Goal: Task Accomplishment & Management: Manage account settings

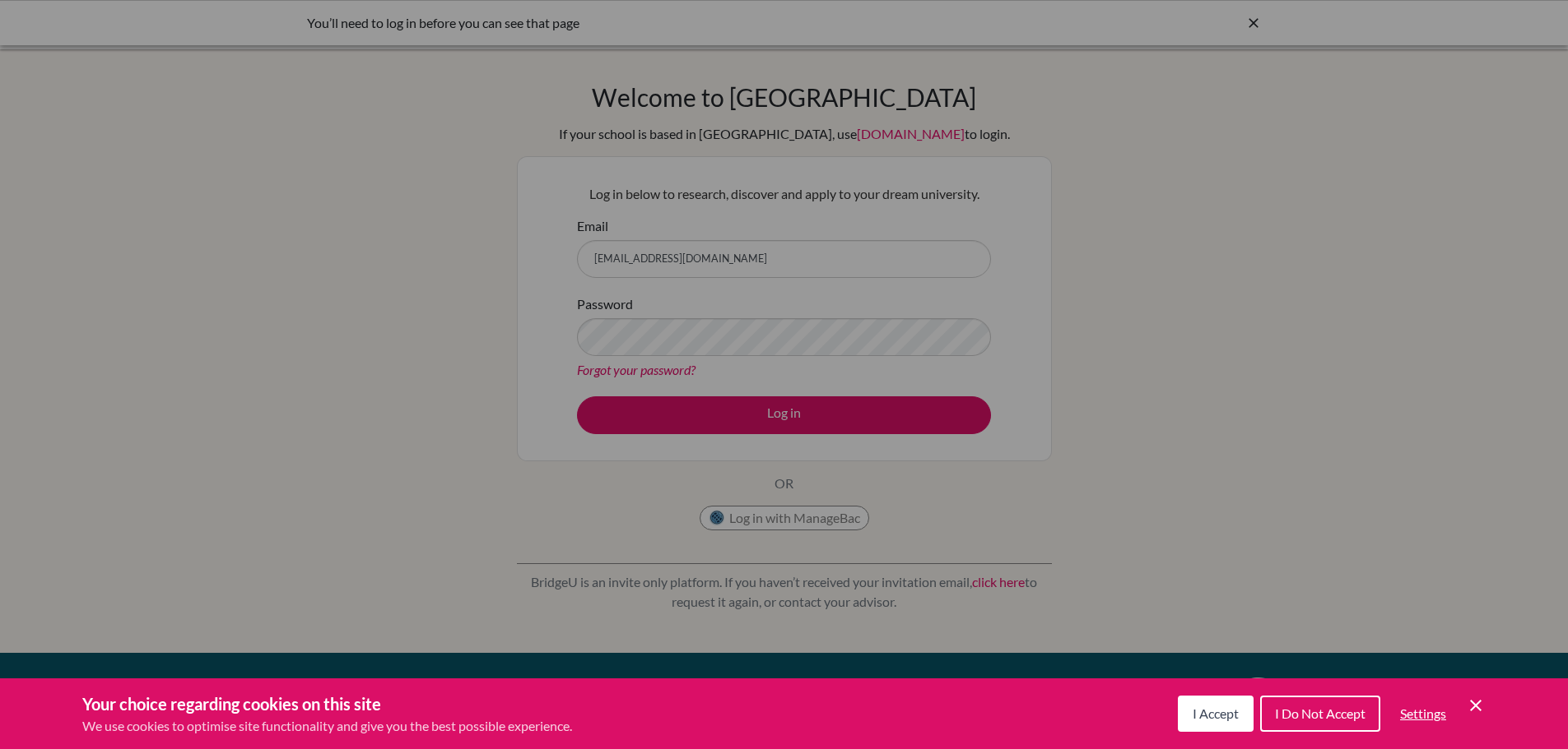
click at [723, 405] on div "Cookie Preferences" at bounding box center [784, 374] width 1568 height 749
click at [787, 415] on div "Cookie Preferences" at bounding box center [784, 374] width 1568 height 749
click at [1232, 711] on span "I Accept" at bounding box center [1215, 714] width 46 height 16
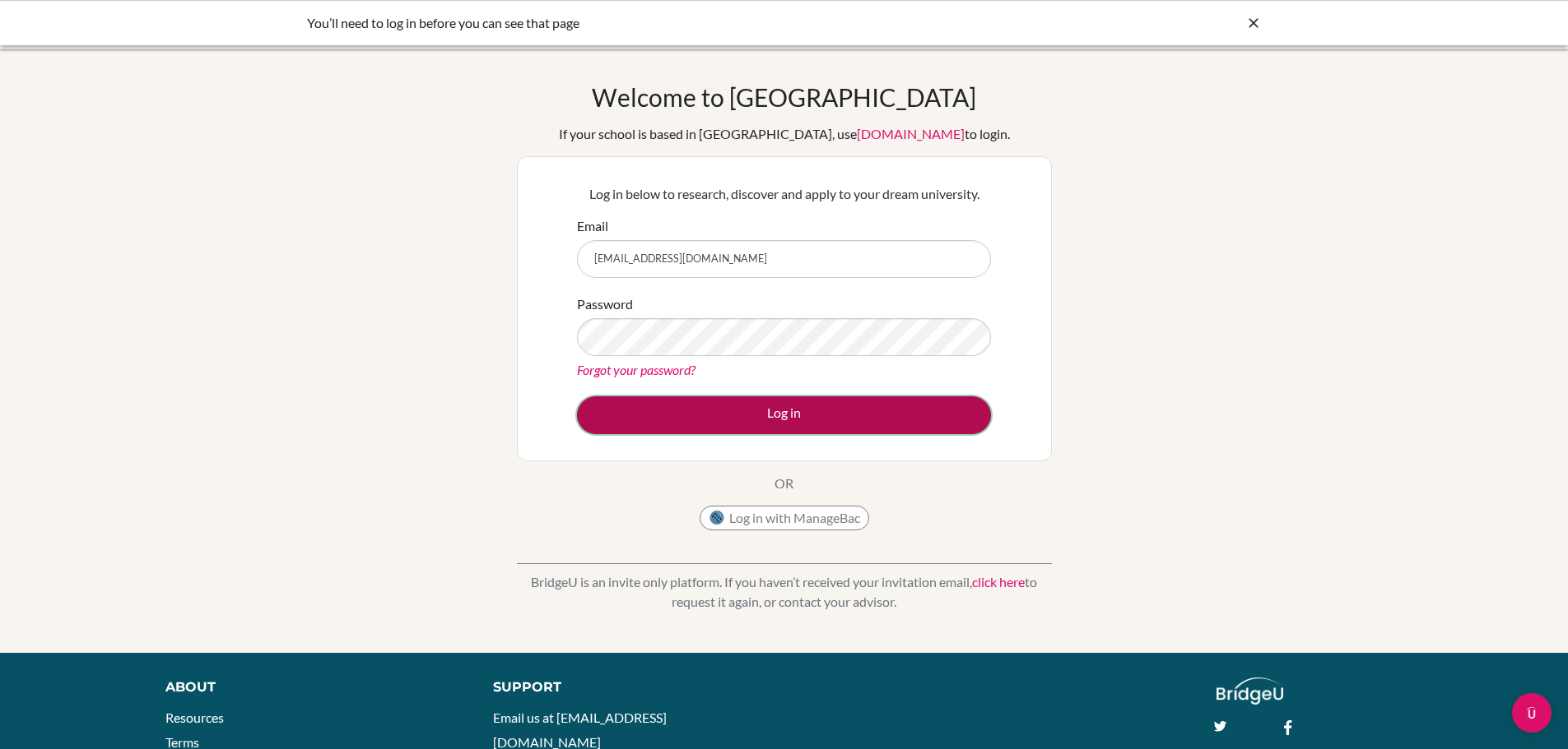
click at [721, 425] on button "Log in" at bounding box center [784, 414] width 414 height 38
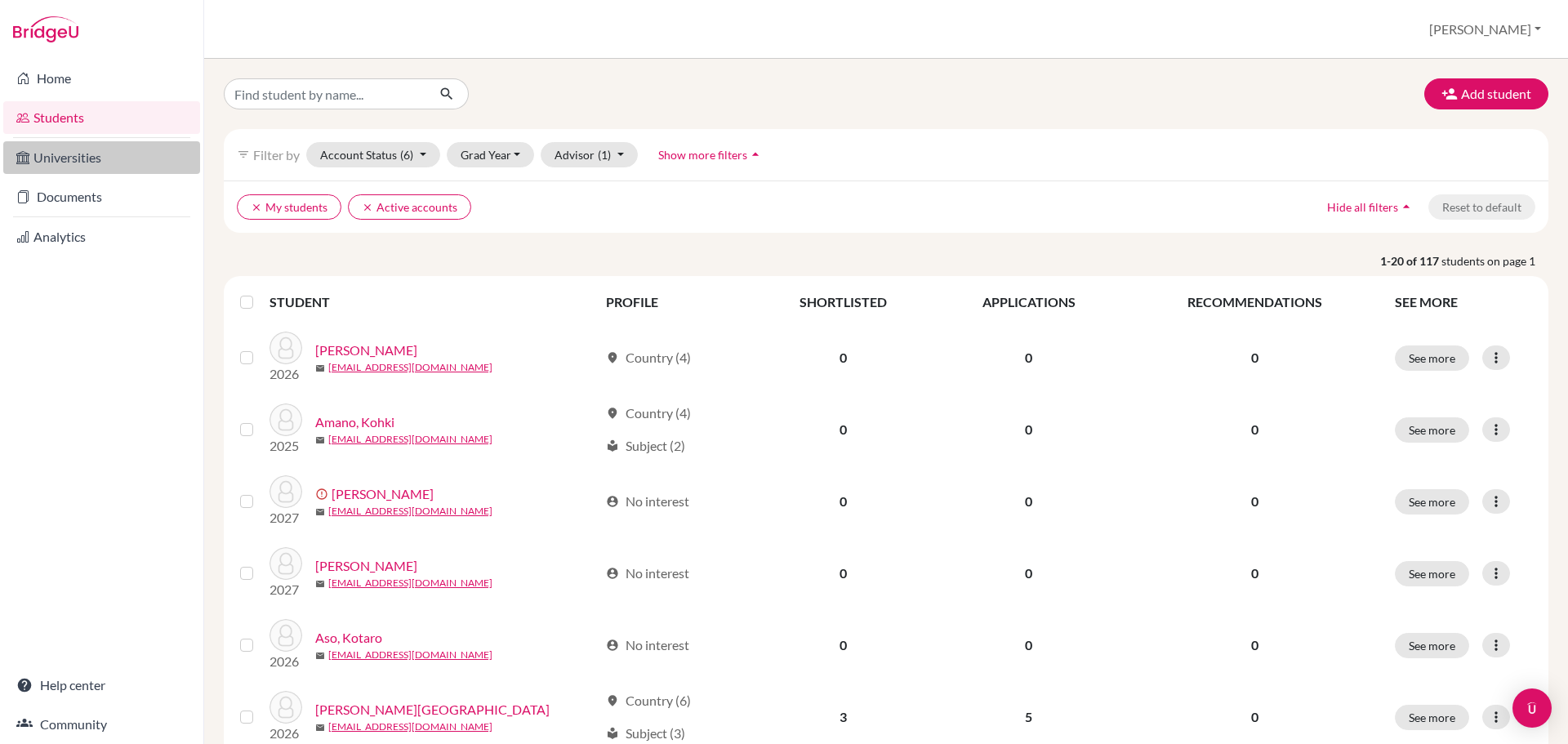
click at [86, 169] on link "Universities" at bounding box center [101, 158] width 197 height 33
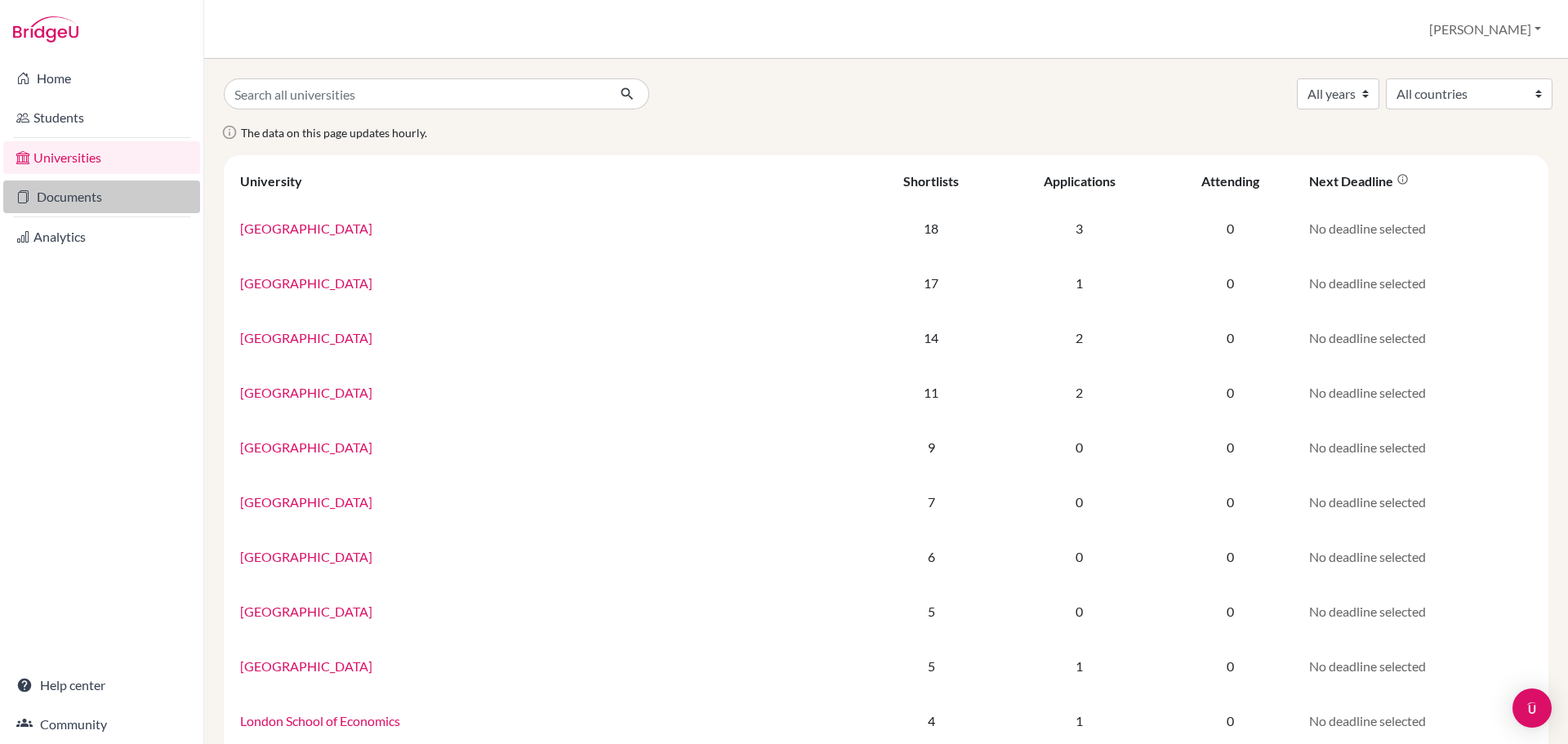
click at [79, 180] on link "Documents" at bounding box center [101, 197] width 197 height 33
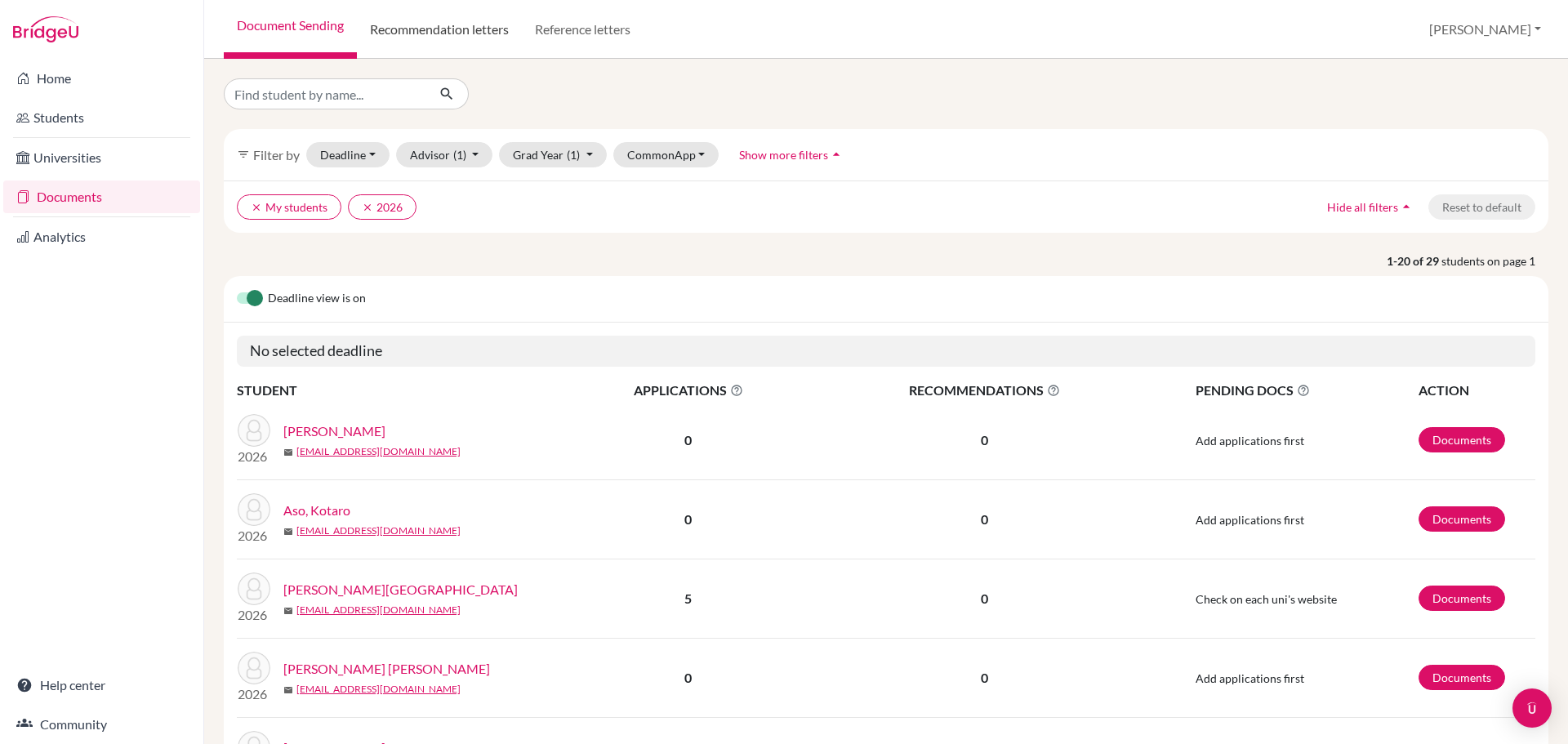
click at [469, 30] on link "Recommendation letters" at bounding box center [440, 29] width 165 height 59
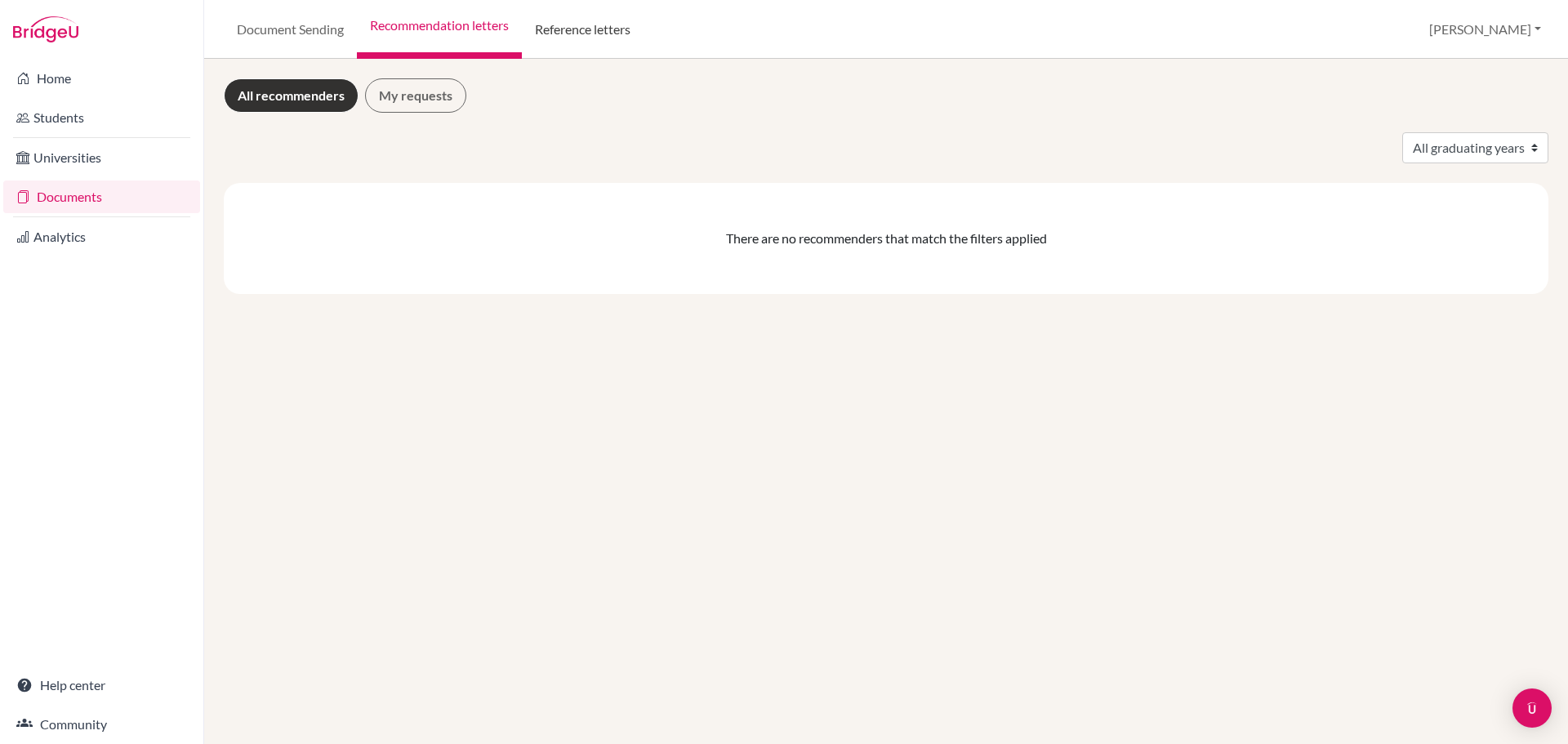
click at [584, 35] on link "Reference letters" at bounding box center [583, 29] width 122 height 59
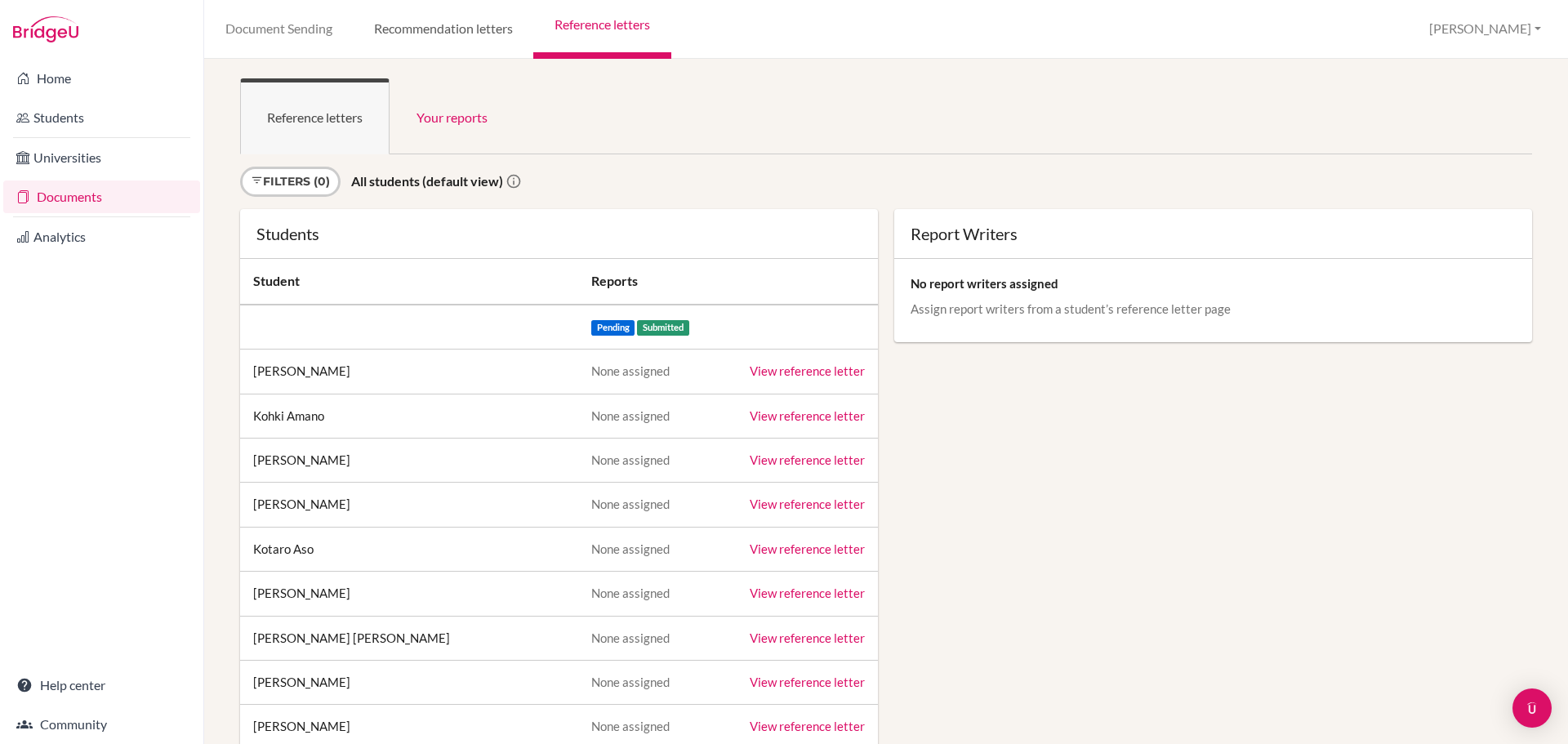
click at [432, 36] on link "Recommendation letters" at bounding box center [443, 29] width 180 height 59
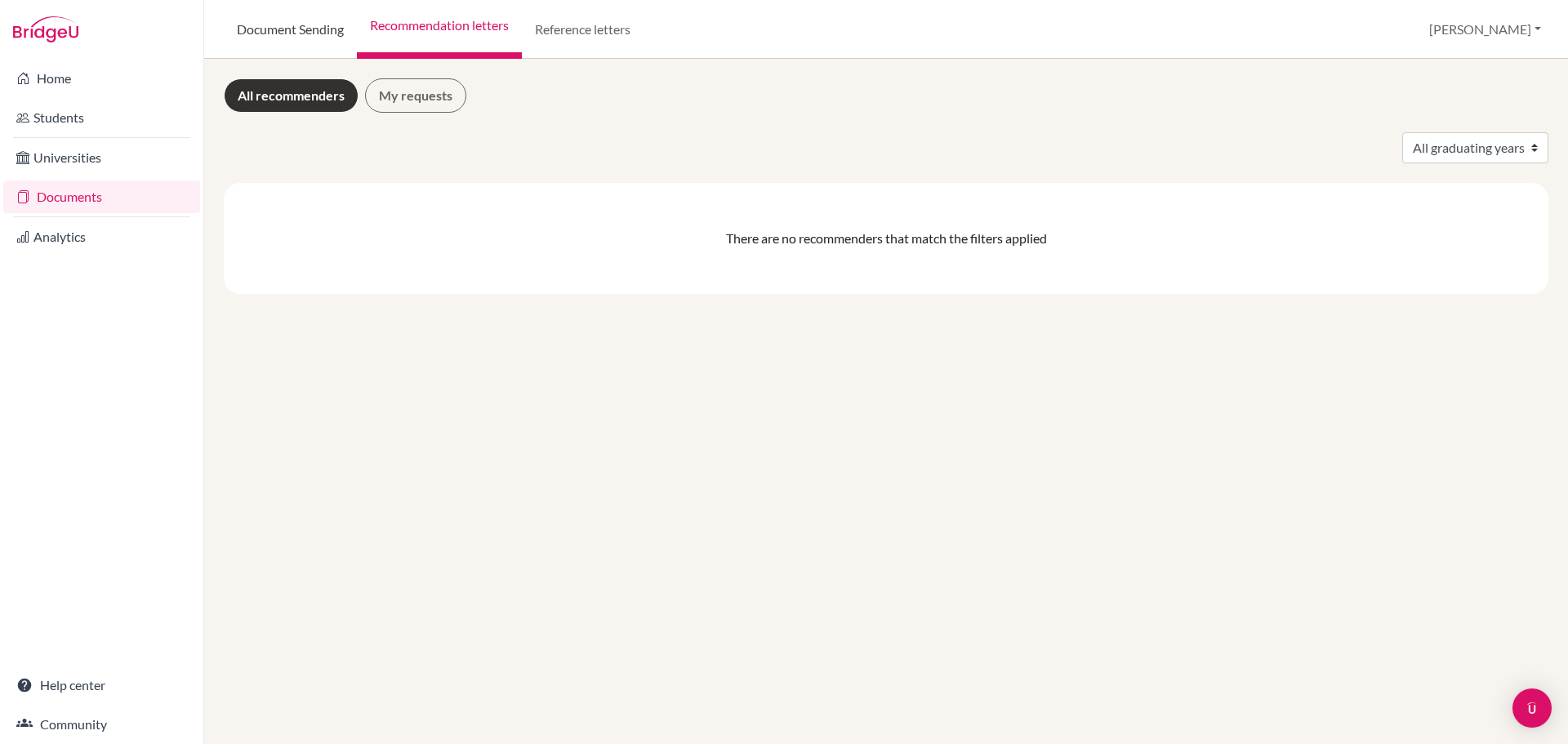
click at [299, 26] on link "Document Sending" at bounding box center [290, 29] width 133 height 59
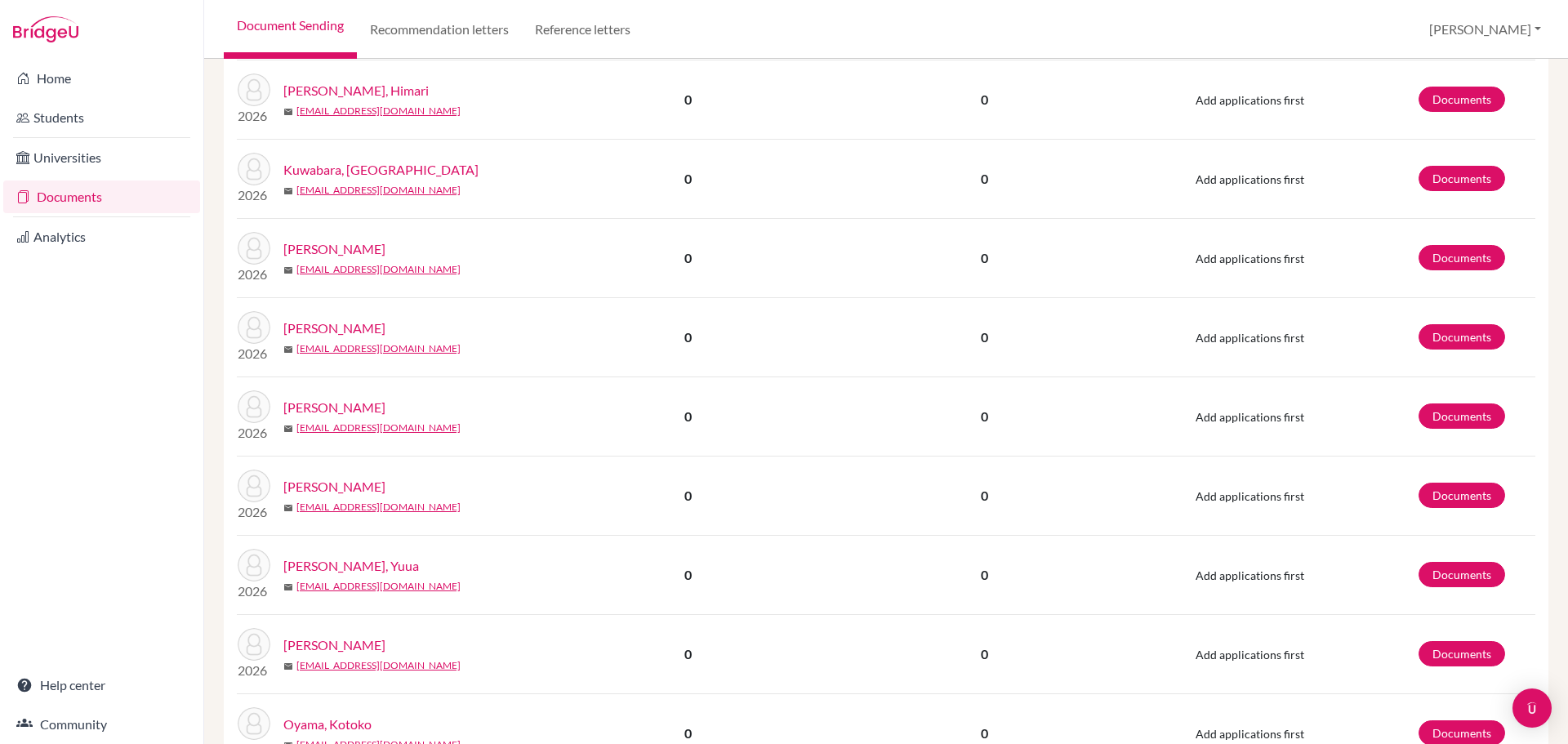
scroll to position [1144, 0]
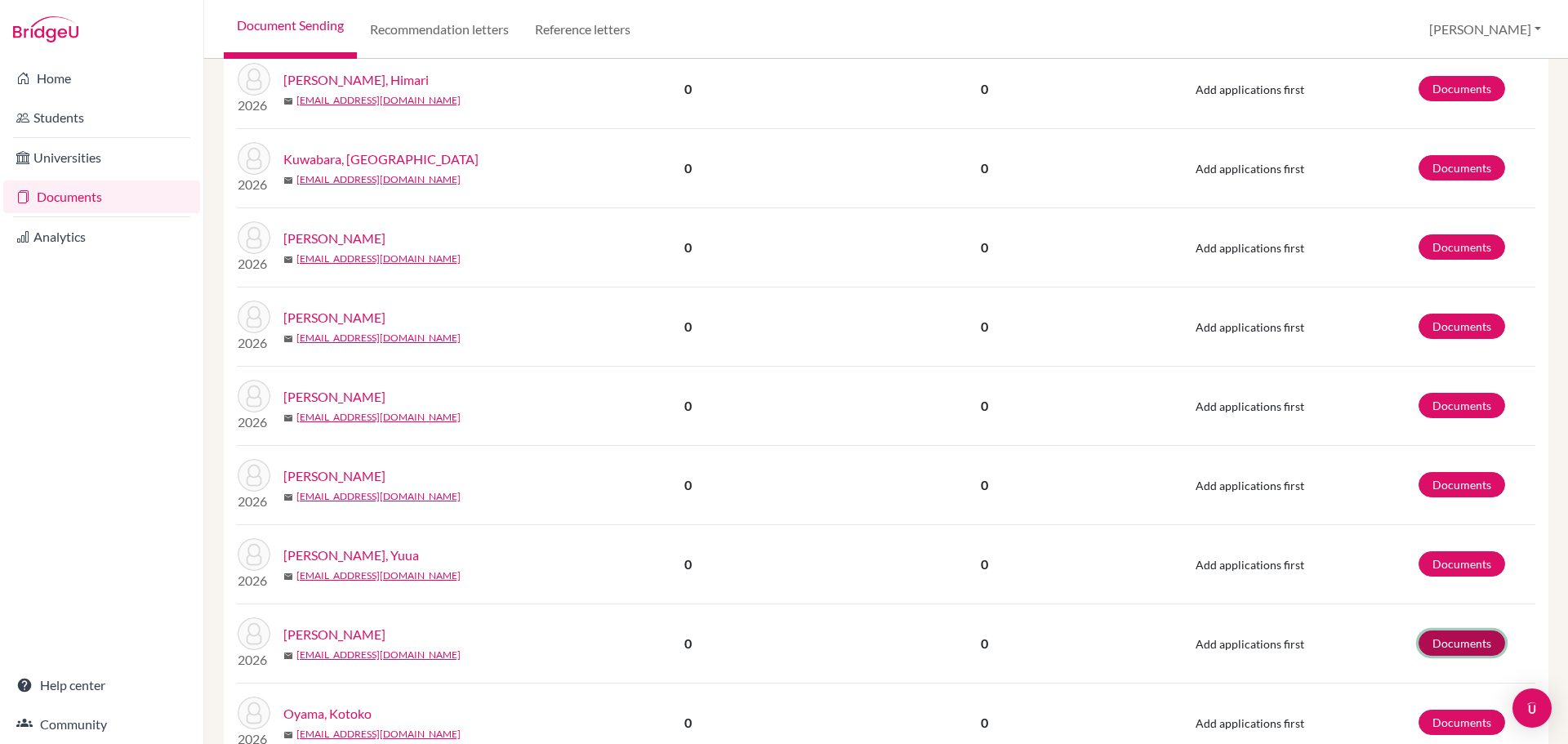
click at [1453, 644] on link "Documents" at bounding box center [1461, 643] width 86 height 25
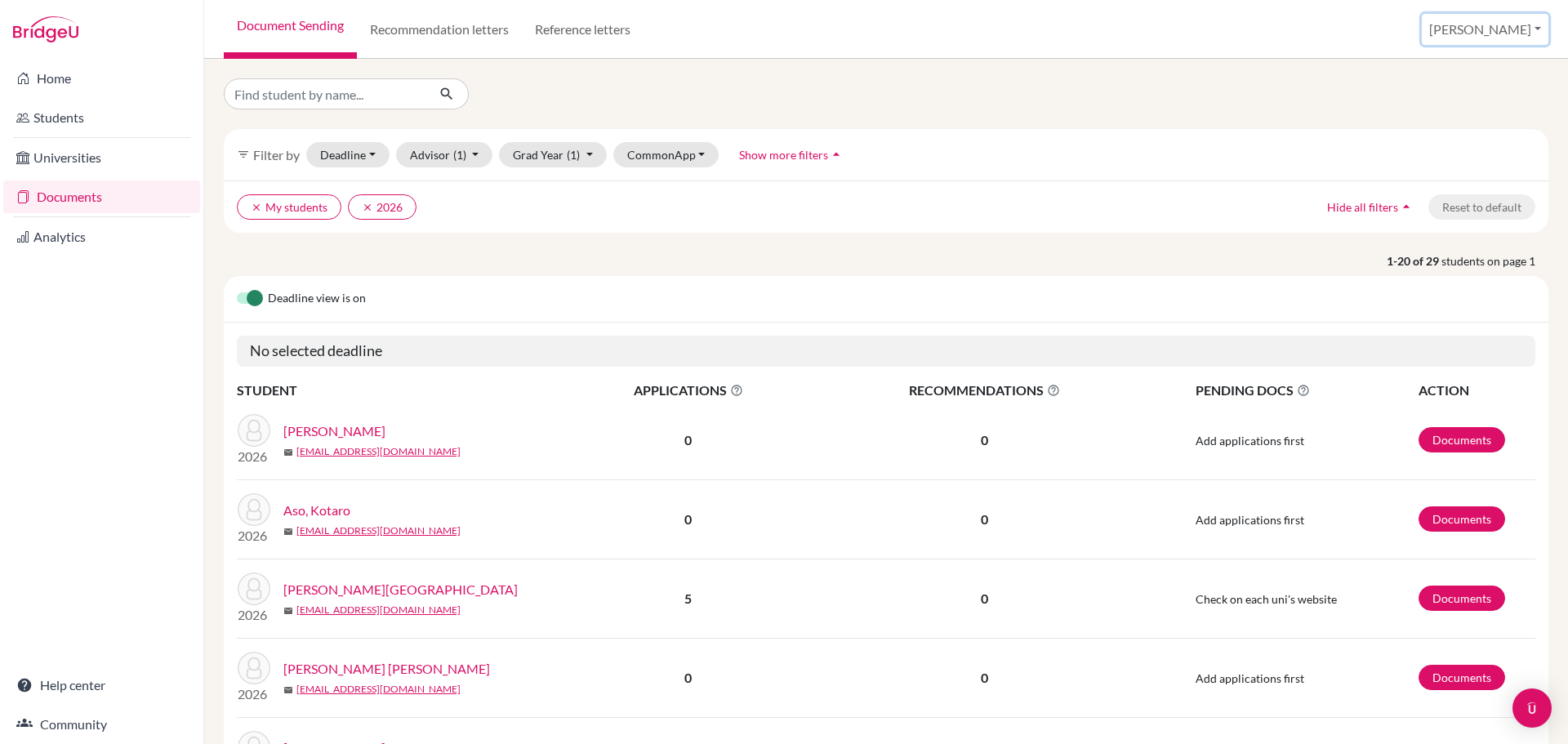
click at [1520, 27] on button "[PERSON_NAME]" at bounding box center [1485, 29] width 127 height 31
click at [1482, 97] on link "School Settings" at bounding box center [1417, 93] width 129 height 26
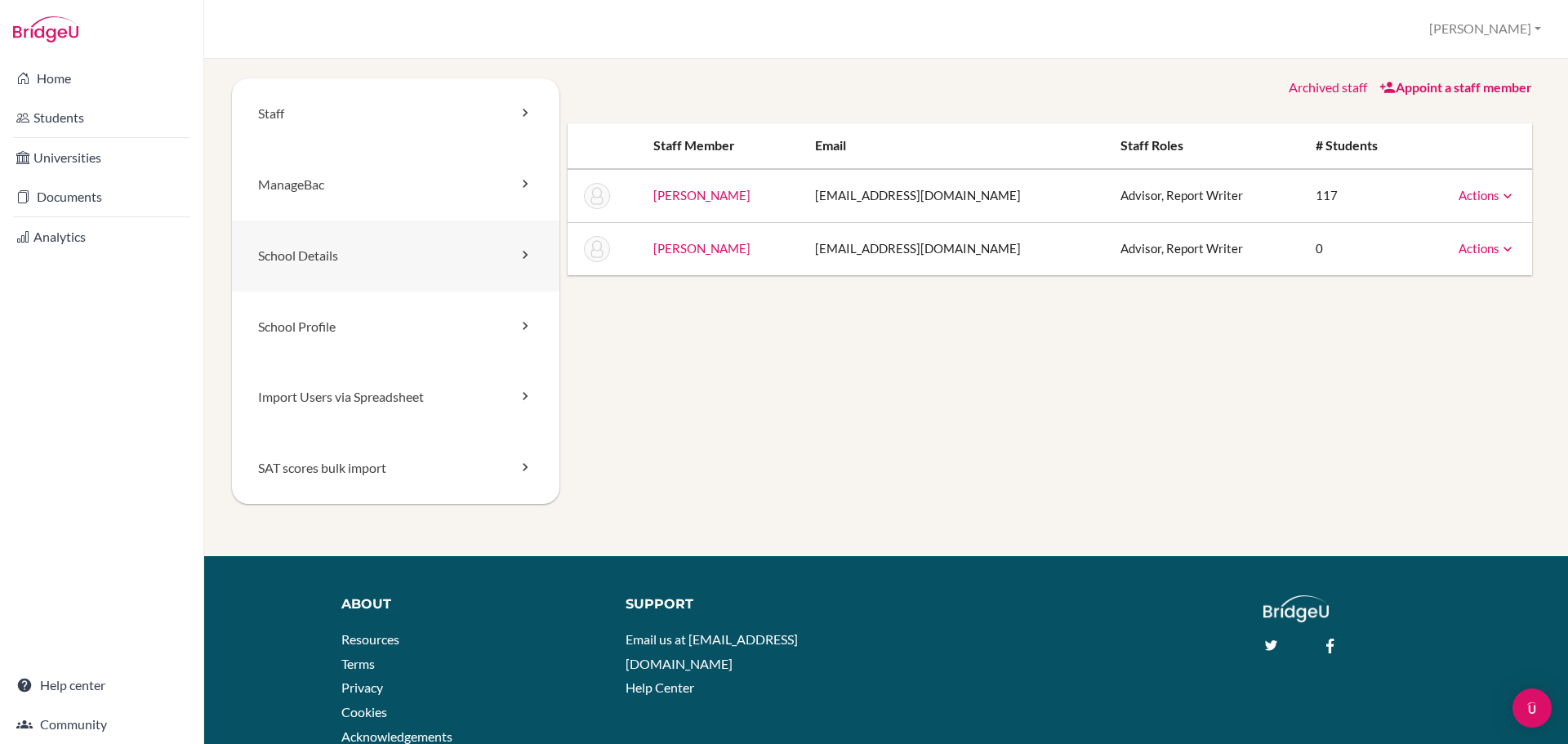
click at [293, 257] on link "School Details" at bounding box center [396, 256] width 327 height 71
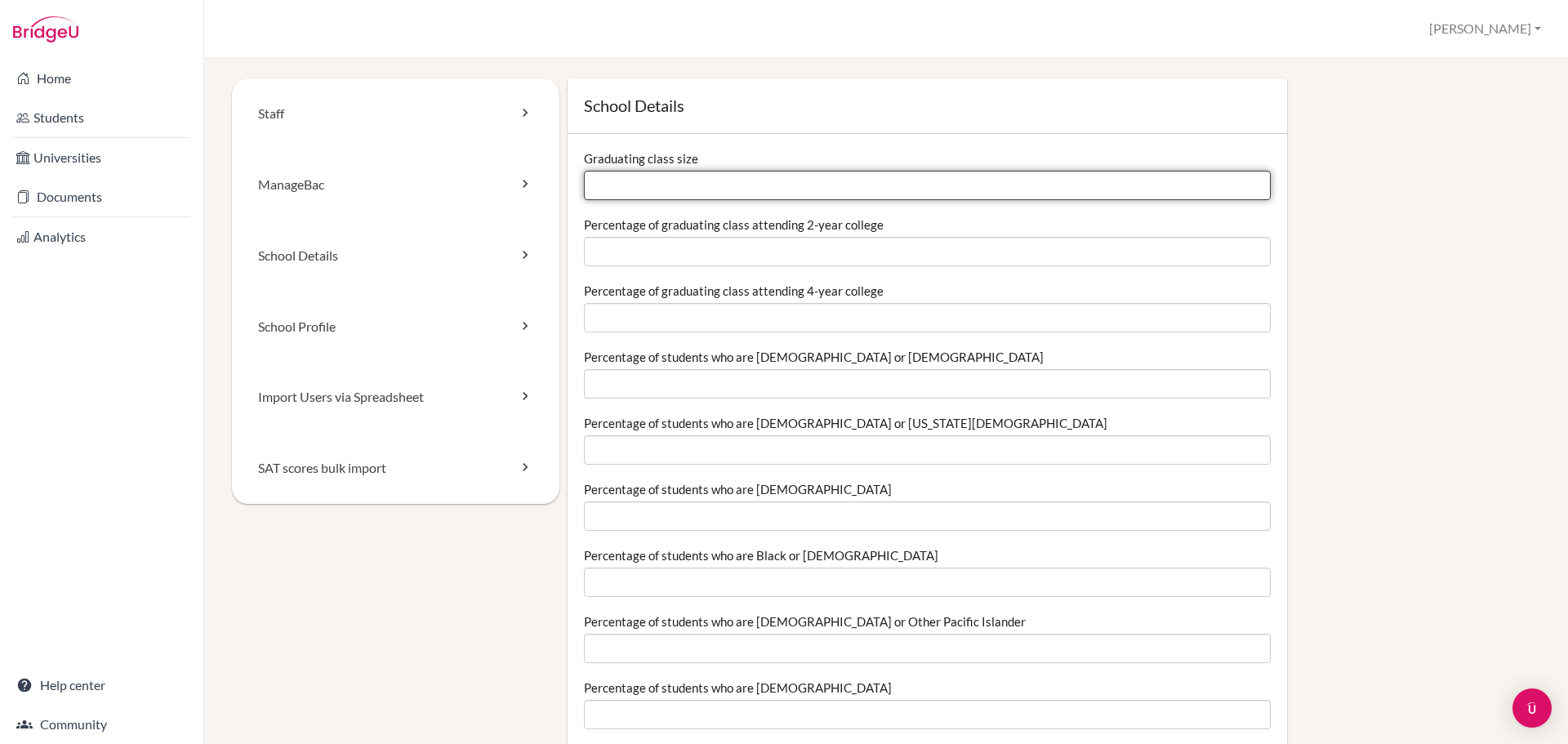
click at [677, 187] on input "Graduating class size" at bounding box center [927, 185] width 687 height 29
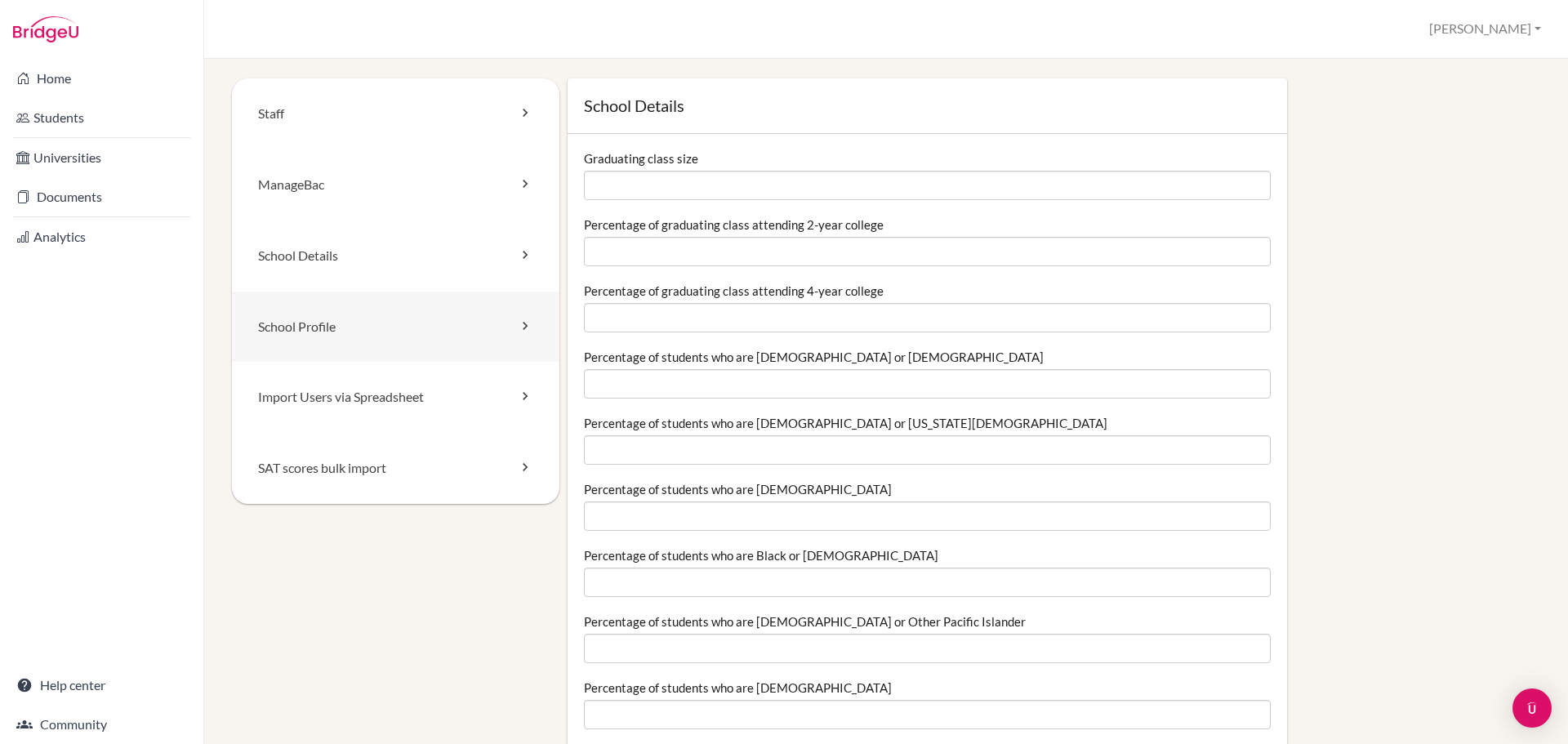
click at [388, 358] on link "School Profile" at bounding box center [396, 326] width 327 height 71
